Goal: Navigation & Orientation: Find specific page/section

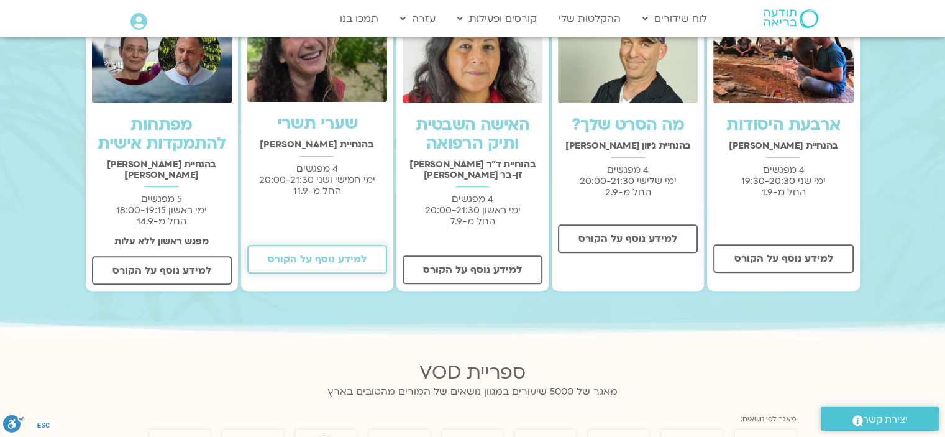
scroll to position [435, 0]
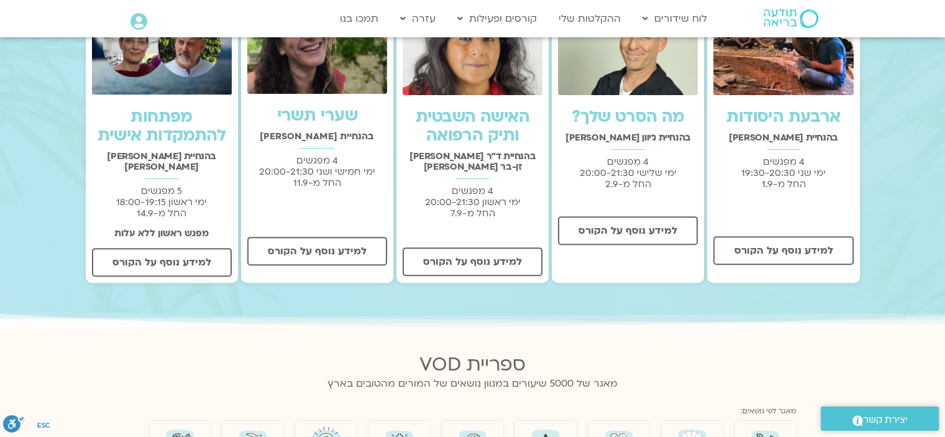
click at [320, 119] on link "שערי תשרי" at bounding box center [317, 115] width 81 height 22
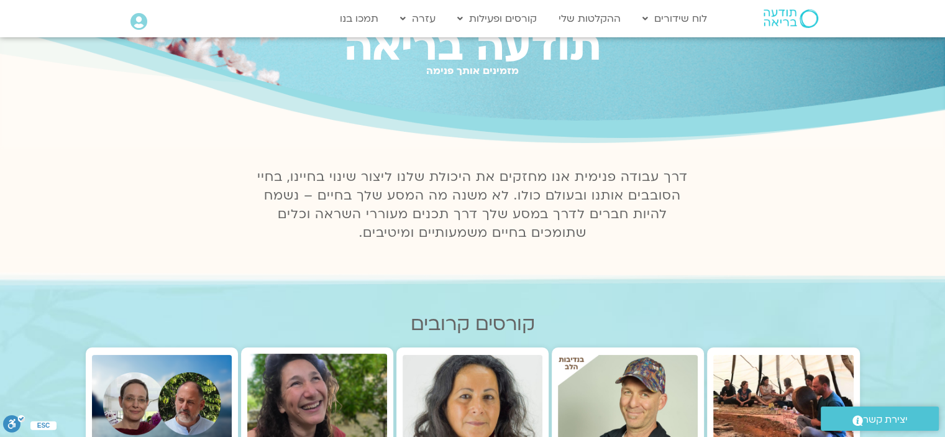
scroll to position [0, 0]
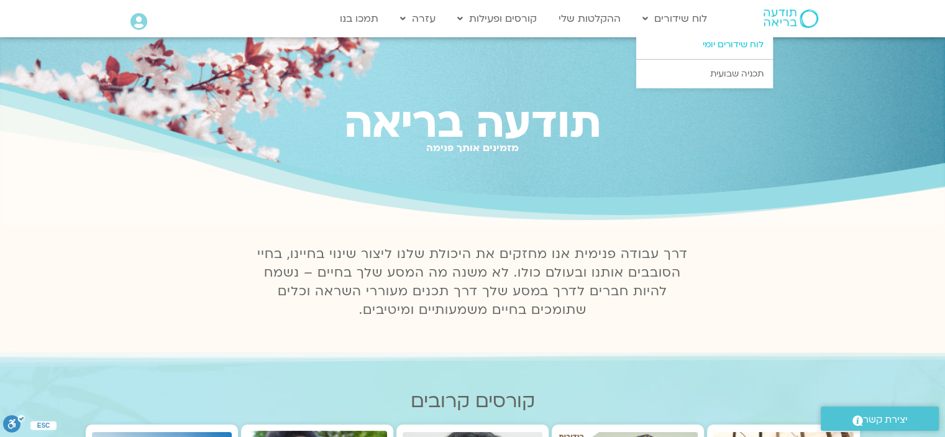
click at [713, 39] on link "לוח שידורים יומי" at bounding box center [704, 44] width 137 height 29
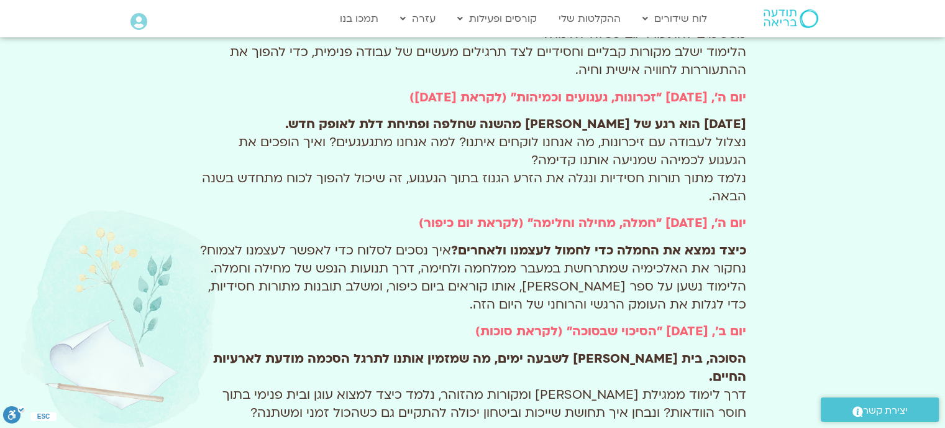
scroll to position [808, 0]
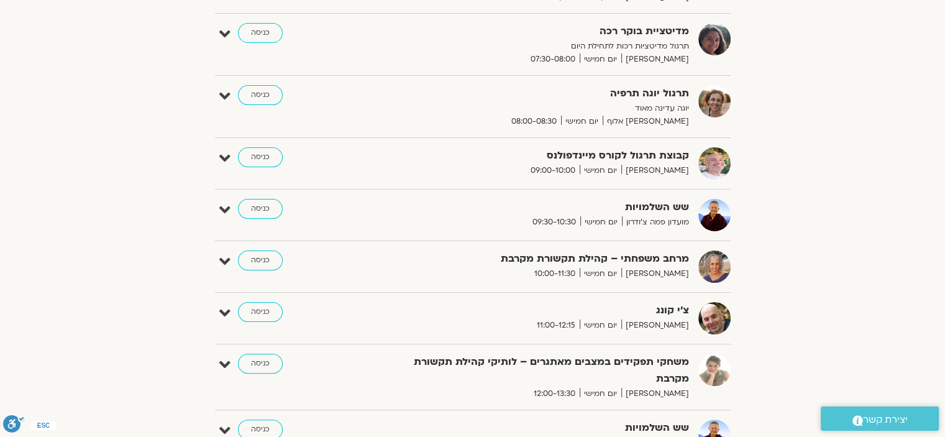
scroll to position [249, 0]
